Goal: Find contact information: Find contact information

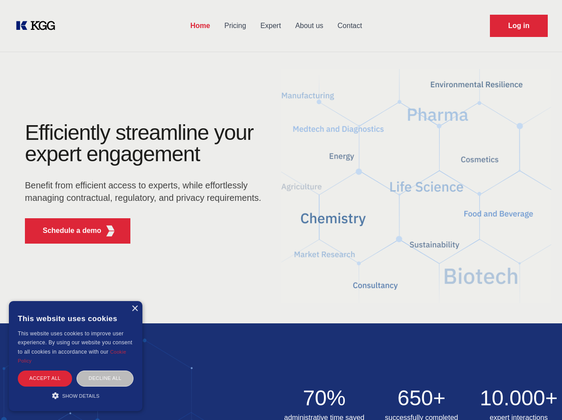
click at [281, 210] on div "Efficiently streamline your expert engagement Benefit from efficient access to …" at bounding box center [146, 186] width 271 height 129
click at [67, 231] on p "Schedule a demo" at bounding box center [72, 230] width 59 height 11
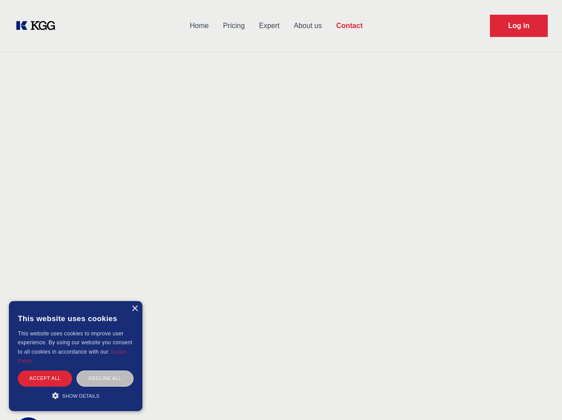
click at [134, 308] on div "× This website uses cookies This website uses cookies to improve user experienc…" at bounding box center [76, 356] width 134 height 110
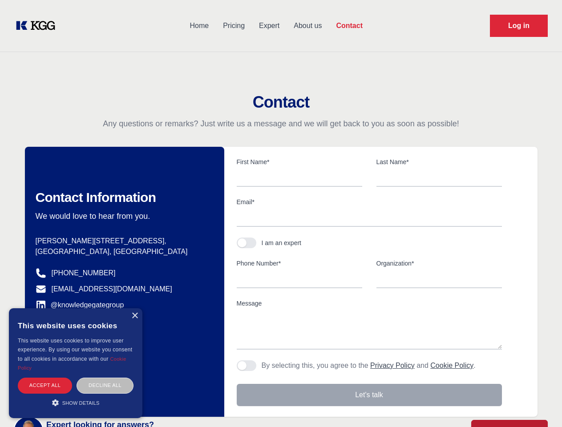
click at [45, 378] on div "Accept all" at bounding box center [45, 386] width 54 height 16
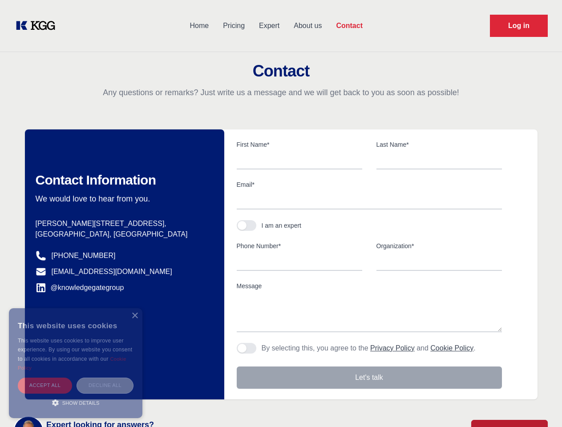
click at [105, 378] on div "Decline all" at bounding box center [105, 386] width 57 height 16
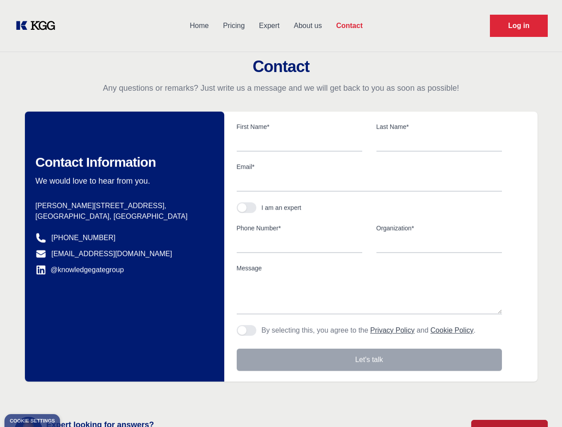
click at [76, 395] on main "Contact Any questions or remarks? Just write us a message and we will get back …" at bounding box center [281, 231] width 562 height 463
